Goal: Obtain resource: Obtain resource

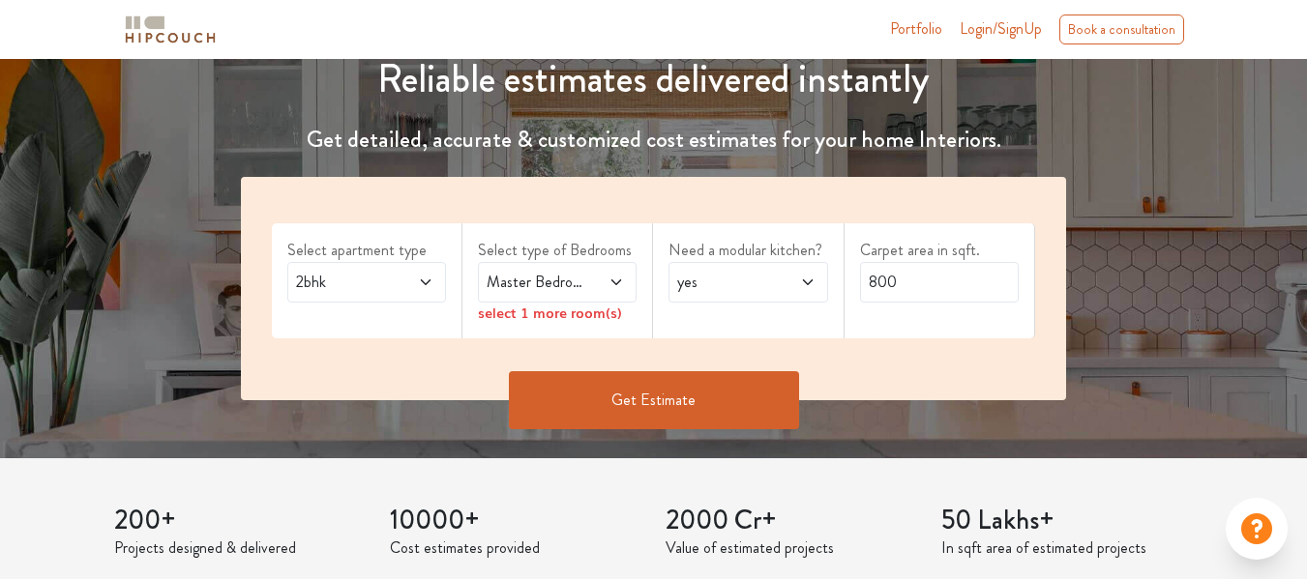
scroll to position [271, 0]
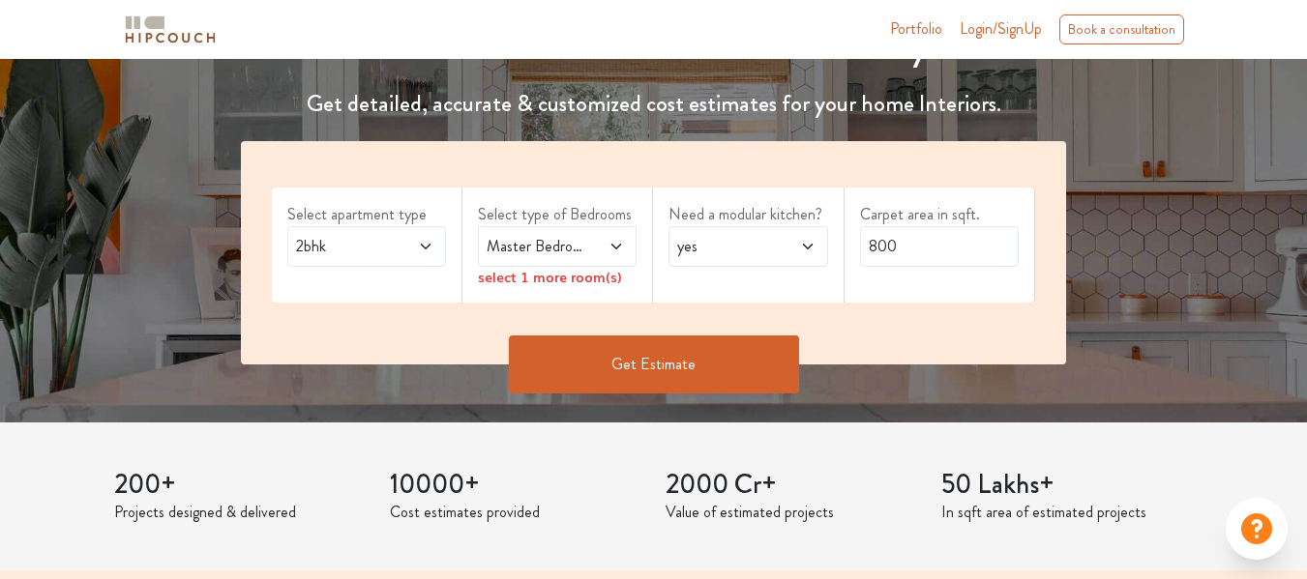
click at [415, 243] on span at bounding box center [415, 246] width 35 height 23
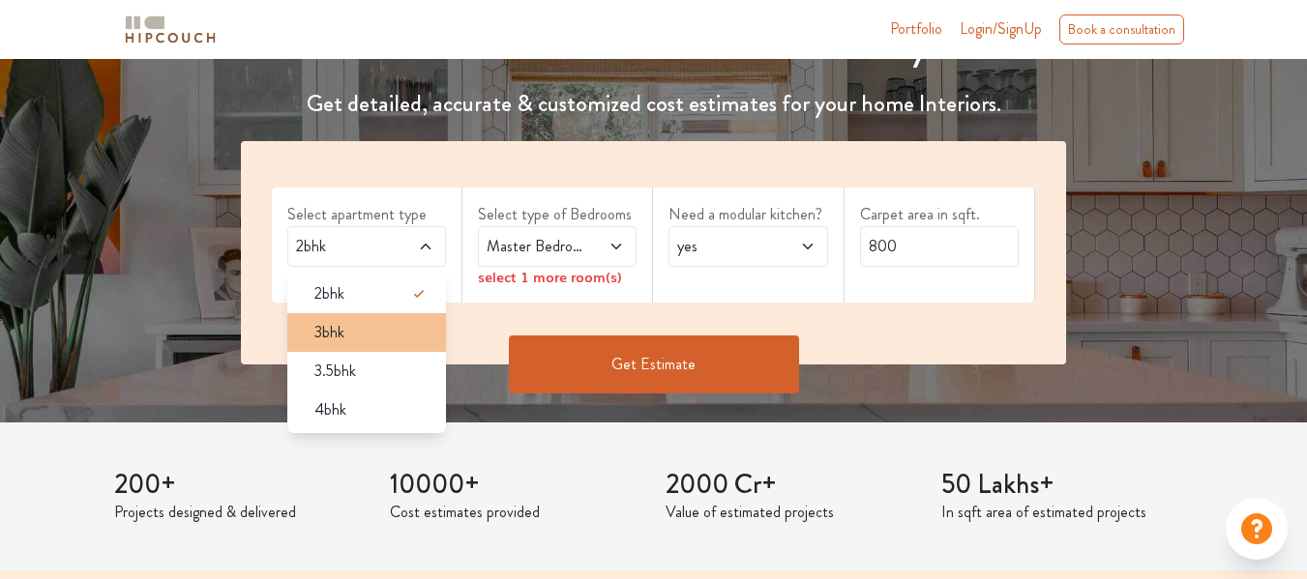
click at [368, 332] on div "3bhk" at bounding box center [372, 332] width 147 height 23
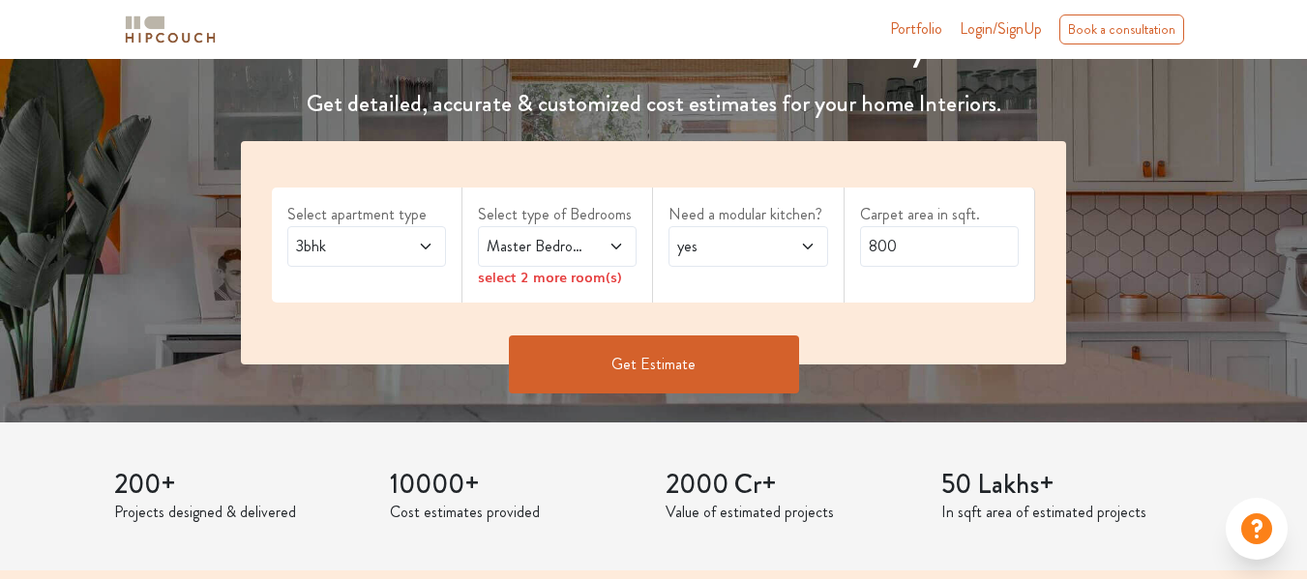
click at [622, 231] on div "Master Bedroom" at bounding box center [557, 246] width 159 height 41
click at [596, 227] on div "Master Bedroom" at bounding box center [557, 246] width 159 height 41
click at [734, 280] on div "Need a modular kitchen? yes" at bounding box center [748, 245] width 191 height 115
click at [620, 249] on icon at bounding box center [615, 246] width 15 height 15
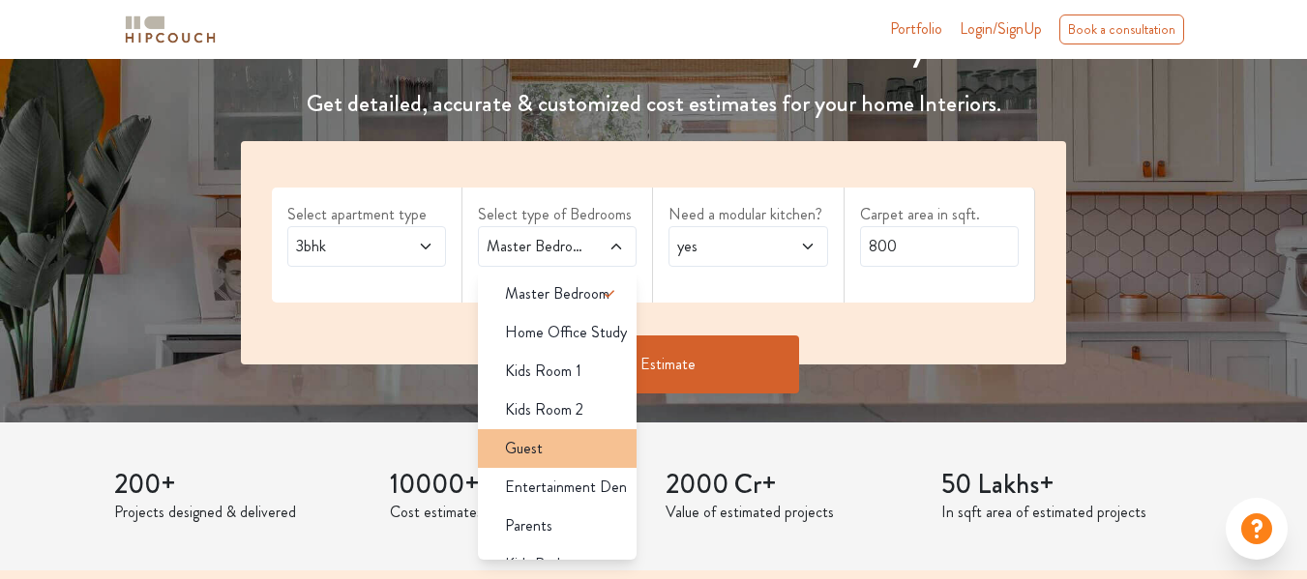
click at [555, 453] on div "Guest" at bounding box center [562, 448] width 147 height 23
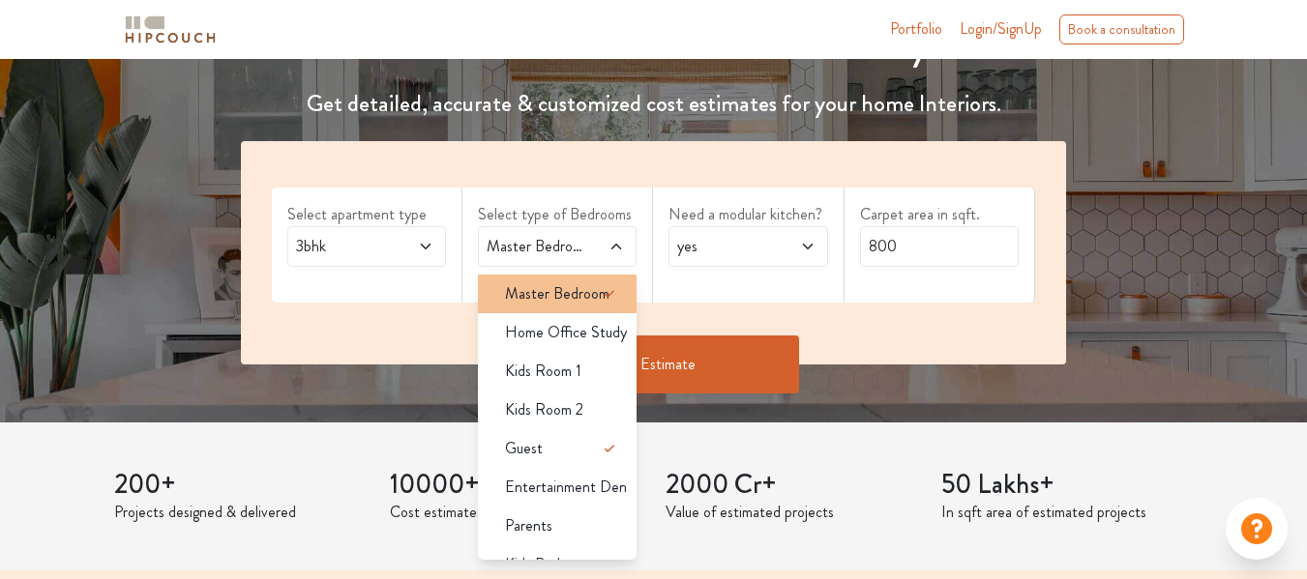
click at [565, 291] on span "Master Bedroom" at bounding box center [557, 293] width 104 height 23
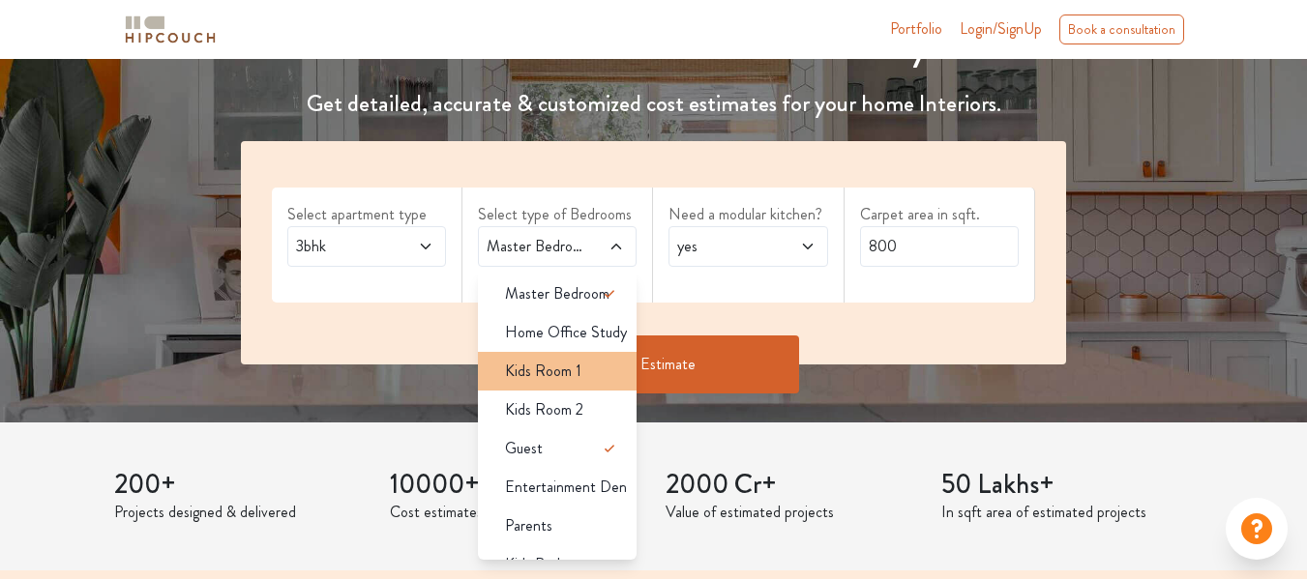
click at [559, 371] on span "Kids Room 1" at bounding box center [543, 371] width 76 height 23
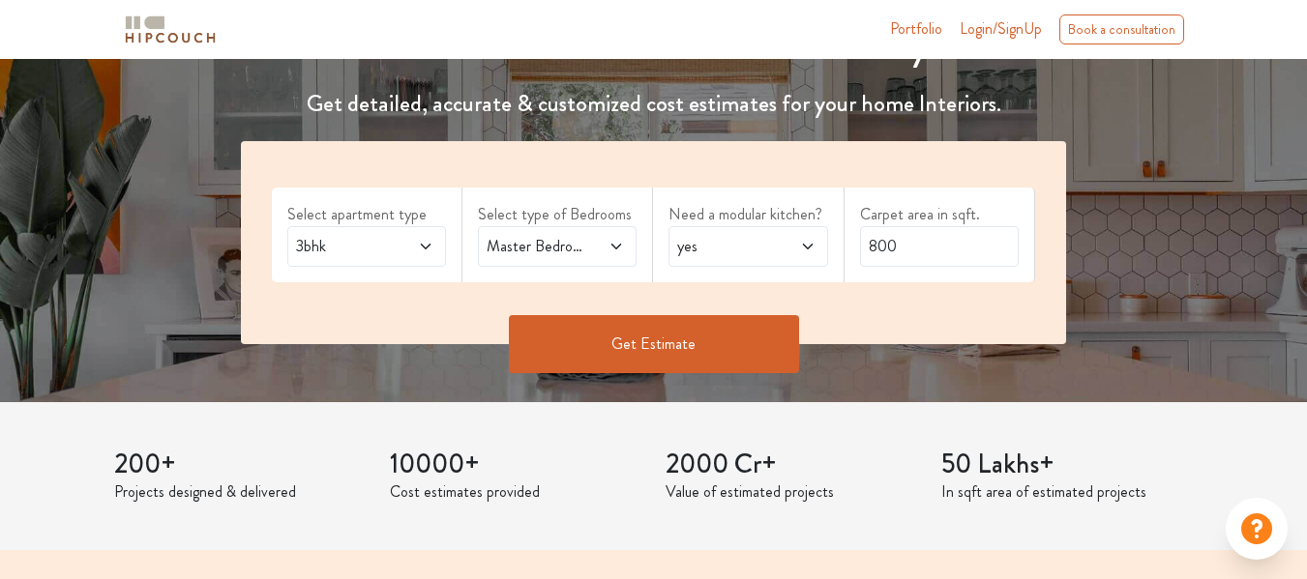
click at [728, 245] on span "yes" at bounding box center [726, 246] width 106 height 23
click at [975, 322] on div "Get Estimate" at bounding box center [653, 344] width 848 height 58
drag, startPoint x: 916, startPoint y: 255, endPoint x: 610, endPoint y: 250, distance: 305.6
click at [610, 250] on div "Select apartment type 3bhk Select type of Bedrooms Master Bedroom,Kids Room 1,G…" at bounding box center [653, 242] width 825 height 203
type input "997"
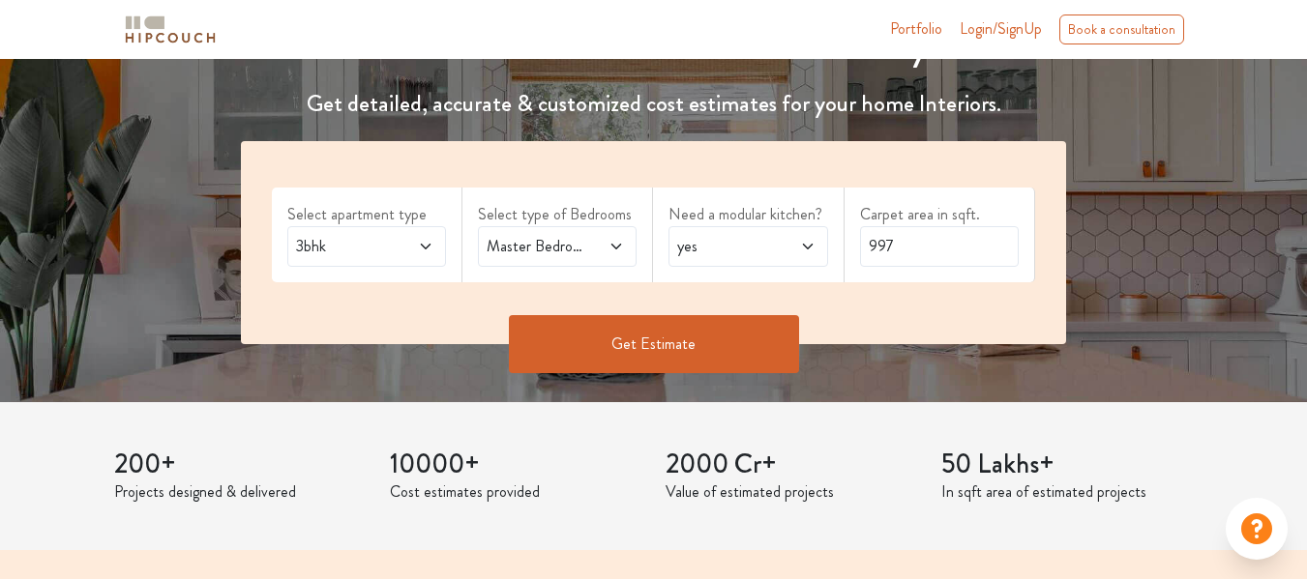
click at [648, 349] on button "Get Estimate" at bounding box center [654, 344] width 290 height 58
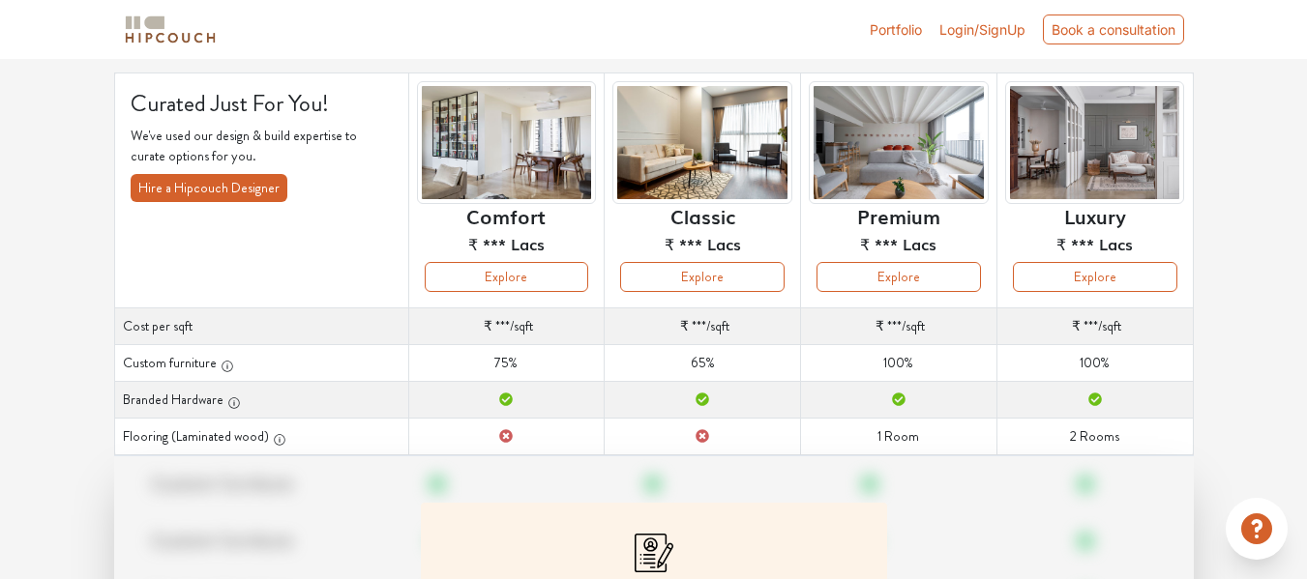
scroll to position [116, 0]
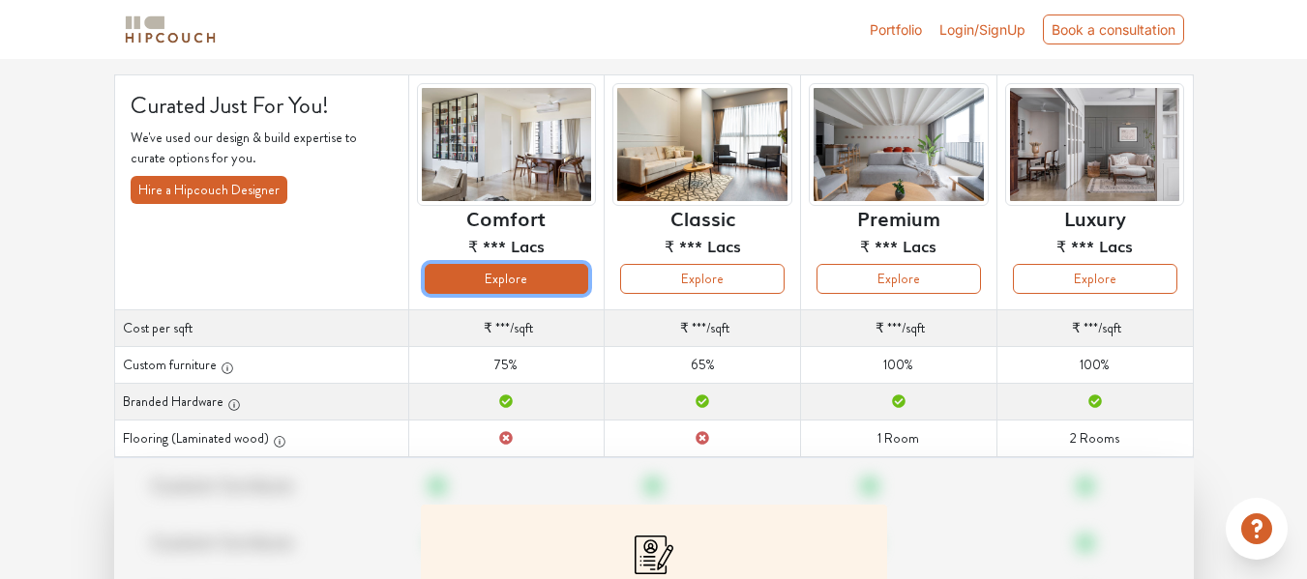
click at [513, 274] on button "Explore" at bounding box center [507, 279] width 164 height 30
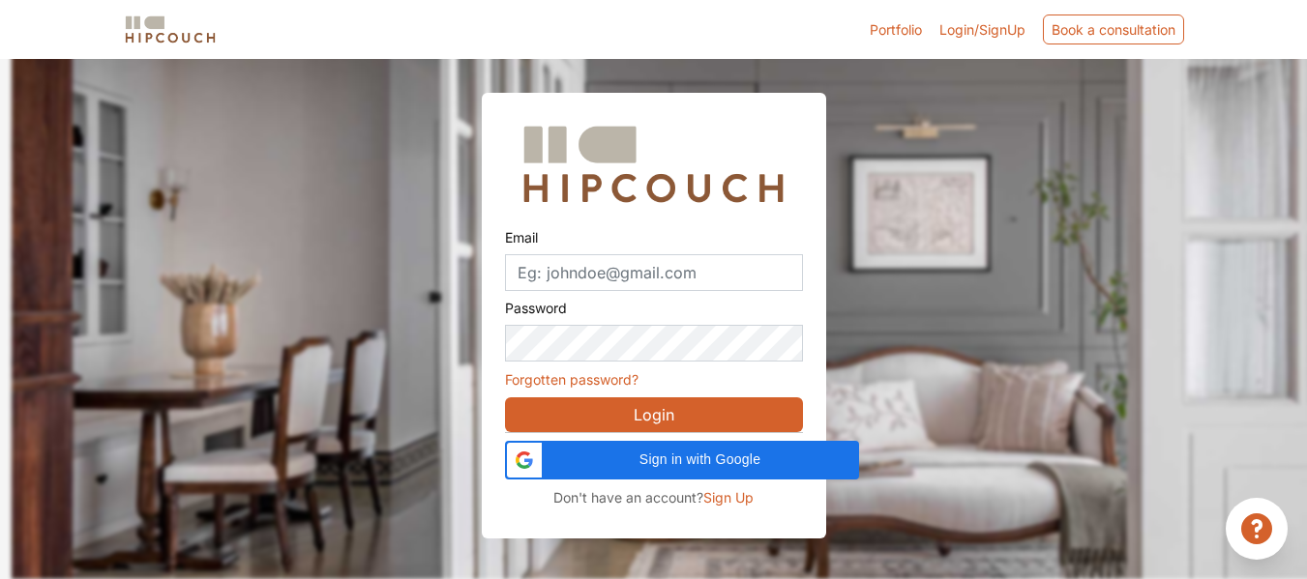
scroll to position [59, 0]
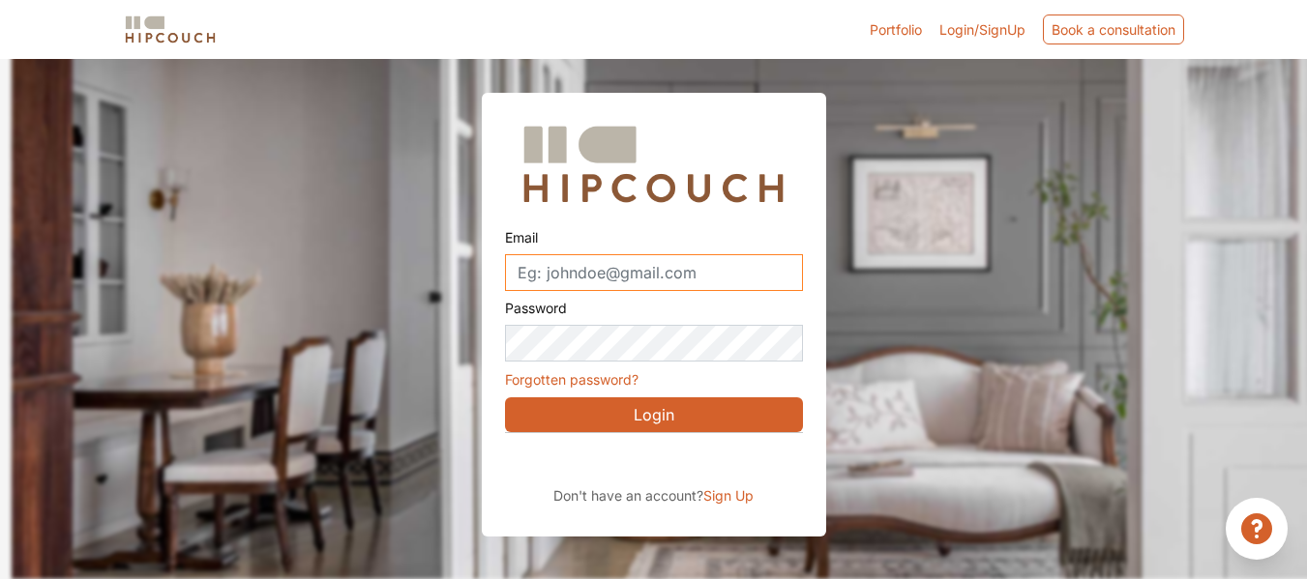
click at [639, 288] on input "Email" at bounding box center [654, 272] width 298 height 37
type input "vvprabhuhuf@gmail.com"
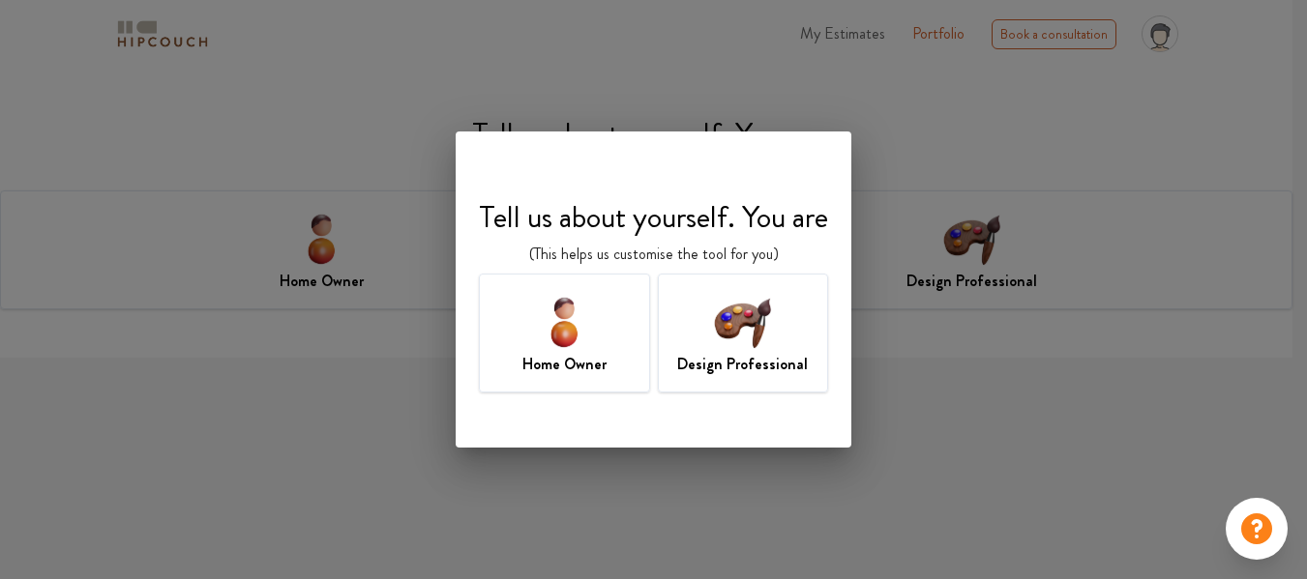
click at [609, 324] on div "Home Owner" at bounding box center [564, 333] width 171 height 119
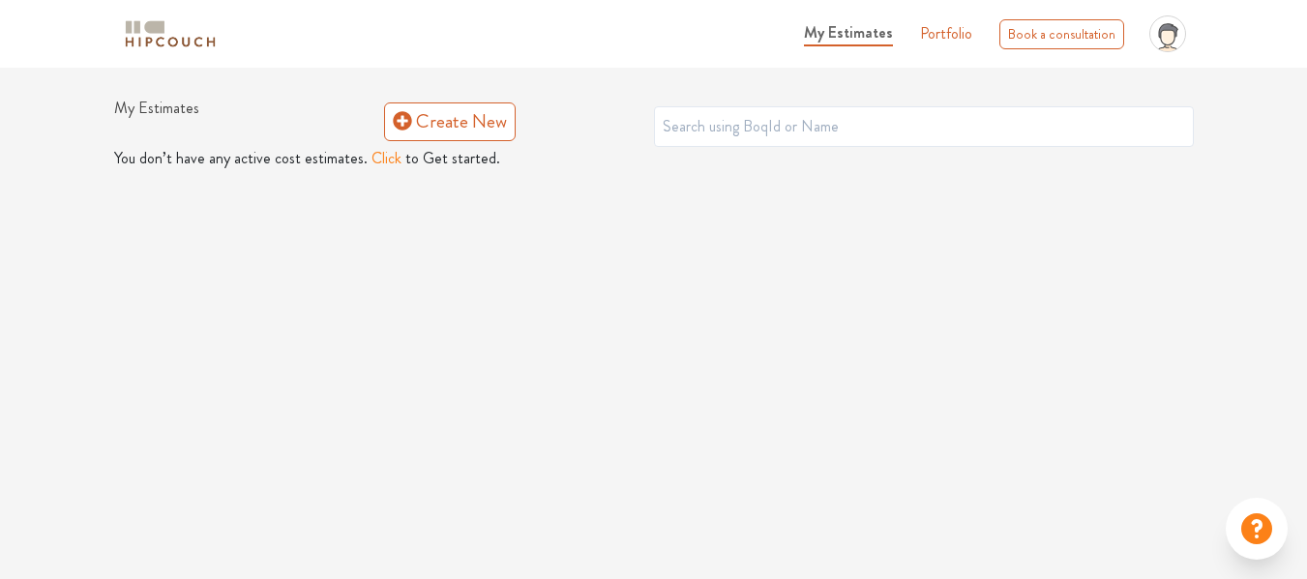
click at [853, 24] on span "My Estimates" at bounding box center [848, 32] width 89 height 22
click at [397, 122] on icon at bounding box center [402, 120] width 19 height 19
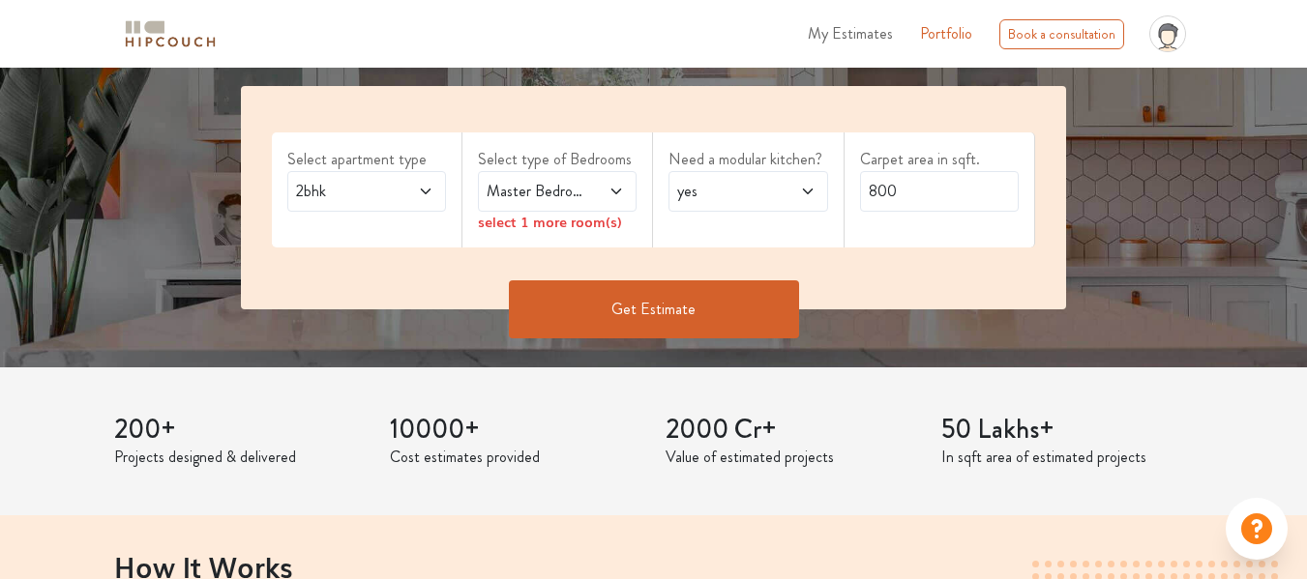
scroll to position [390, 0]
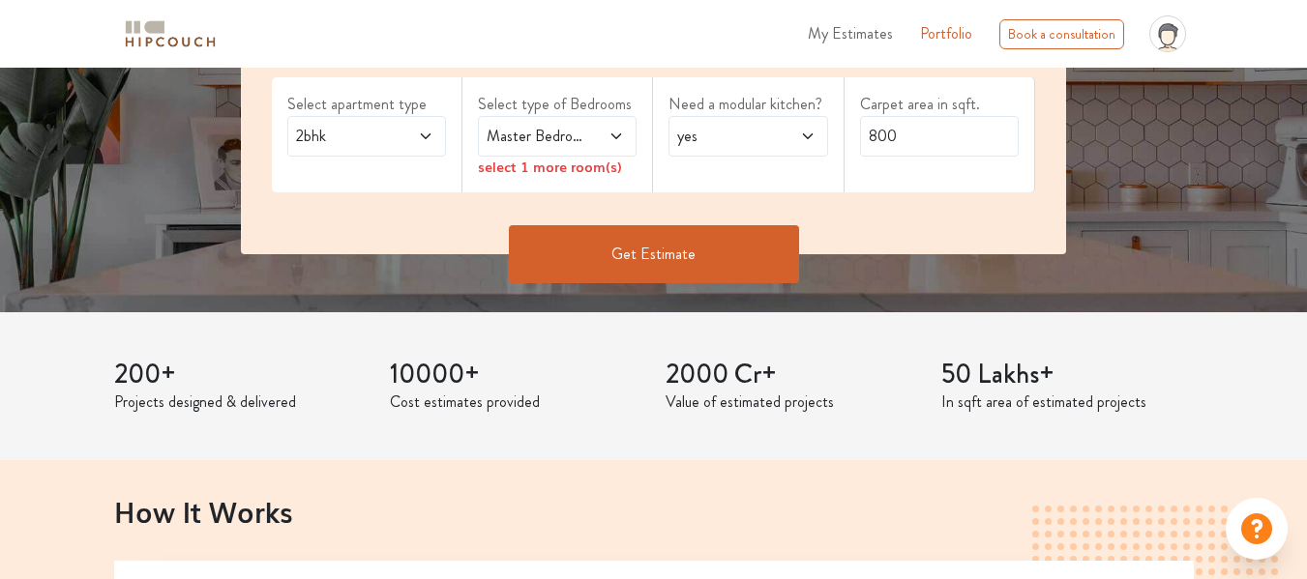
click at [423, 137] on icon at bounding box center [425, 136] width 15 height 15
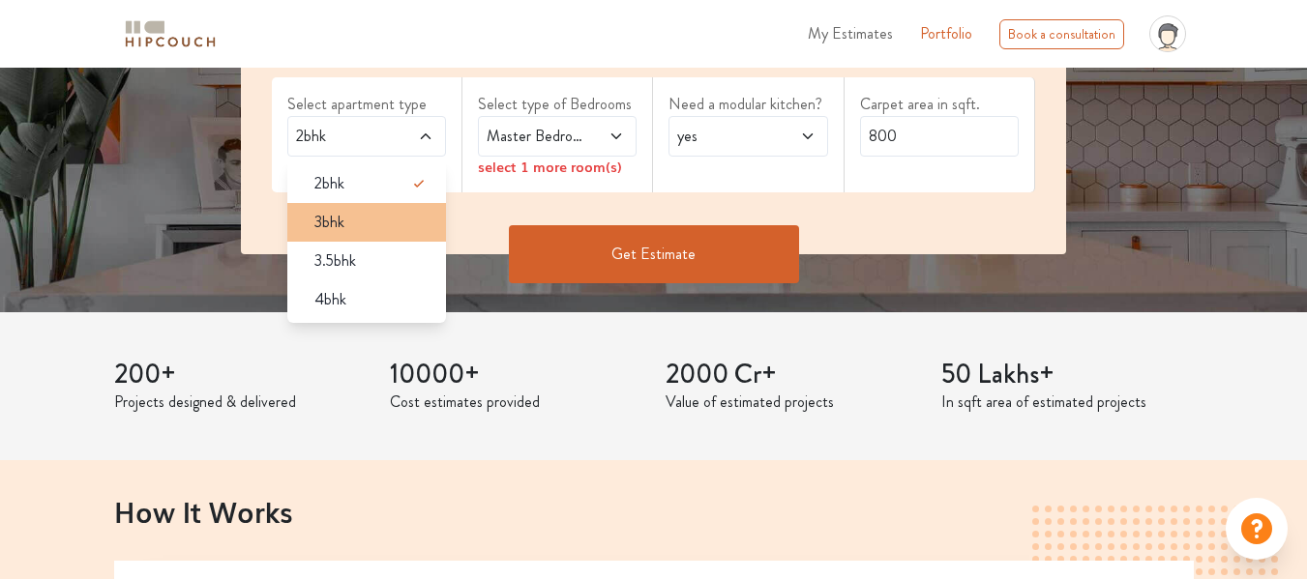
click at [388, 216] on div "3bhk" at bounding box center [372, 222] width 147 height 23
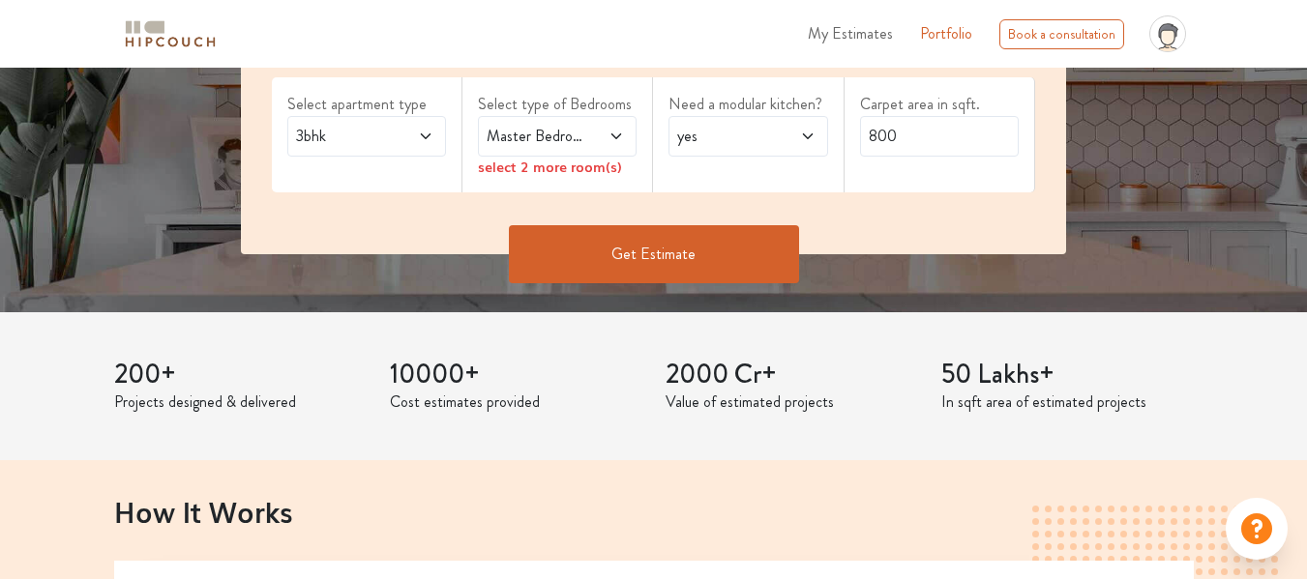
click at [602, 139] on span at bounding box center [606, 136] width 35 height 23
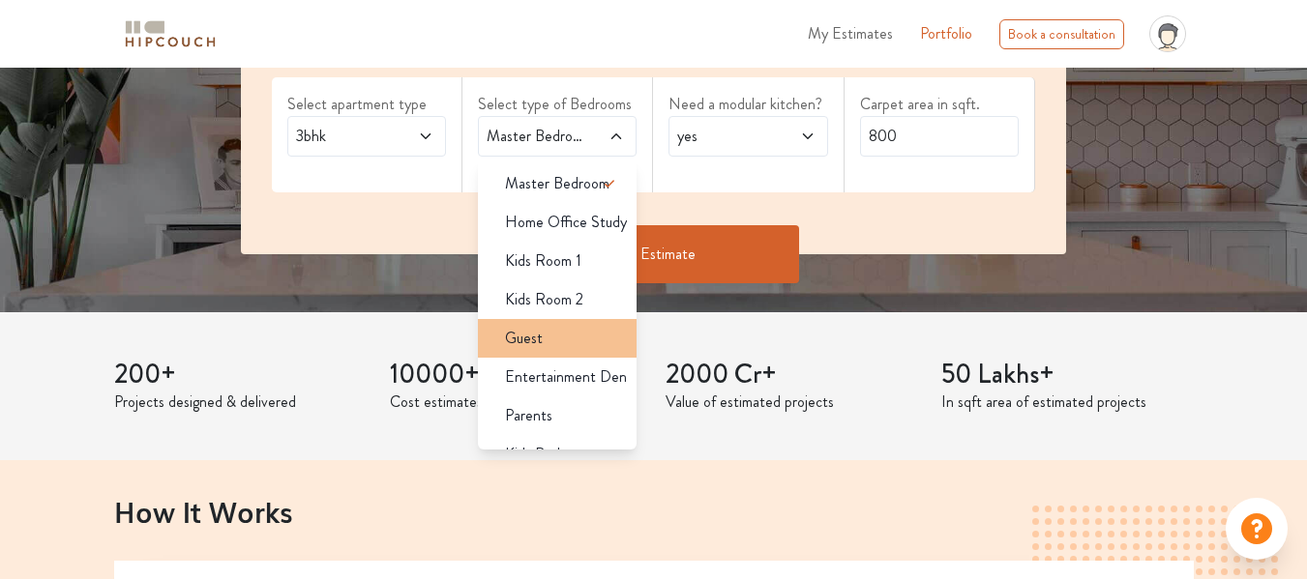
click at [570, 332] on div "Guest" at bounding box center [562, 338] width 147 height 23
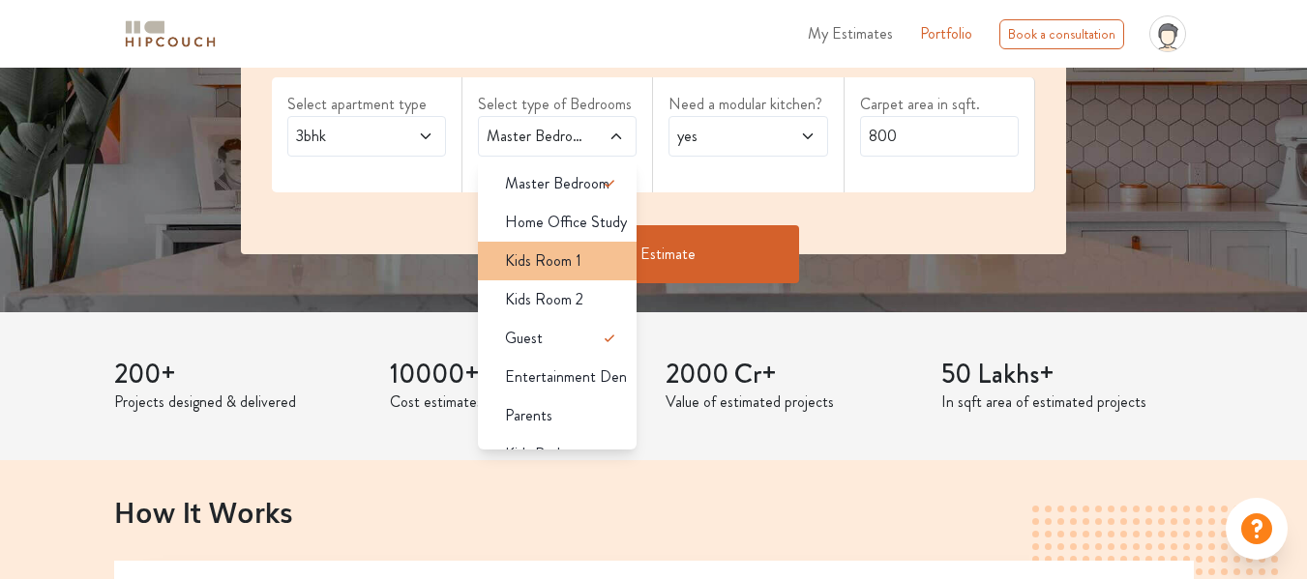
click at [563, 263] on span "Kids Room 1" at bounding box center [543, 261] width 76 height 23
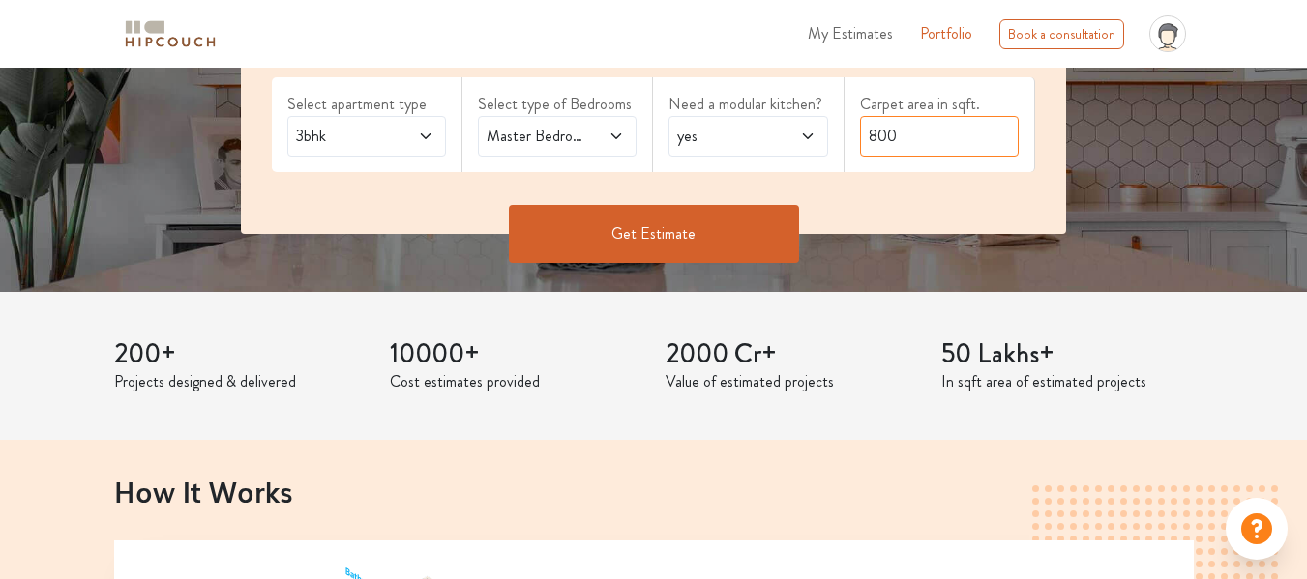
drag, startPoint x: 934, startPoint y: 137, endPoint x: 499, endPoint y: 150, distance: 435.4
click at [499, 150] on div "Select apartment type 3bhk Select type of Bedrooms Master Bedroom,Kids Room 1,G…" at bounding box center [653, 132] width 825 height 203
type input "997"
click at [643, 229] on button "Get Estimate" at bounding box center [654, 234] width 290 height 58
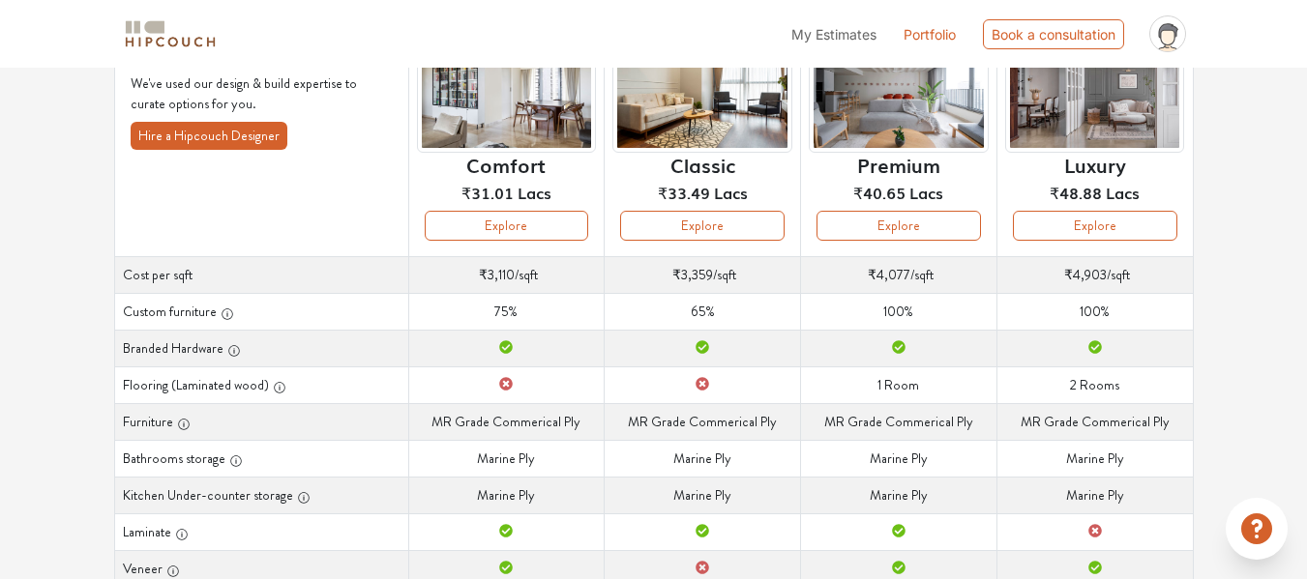
scroll to position [183, 0]
